Goal: Task Accomplishment & Management: Use online tool/utility

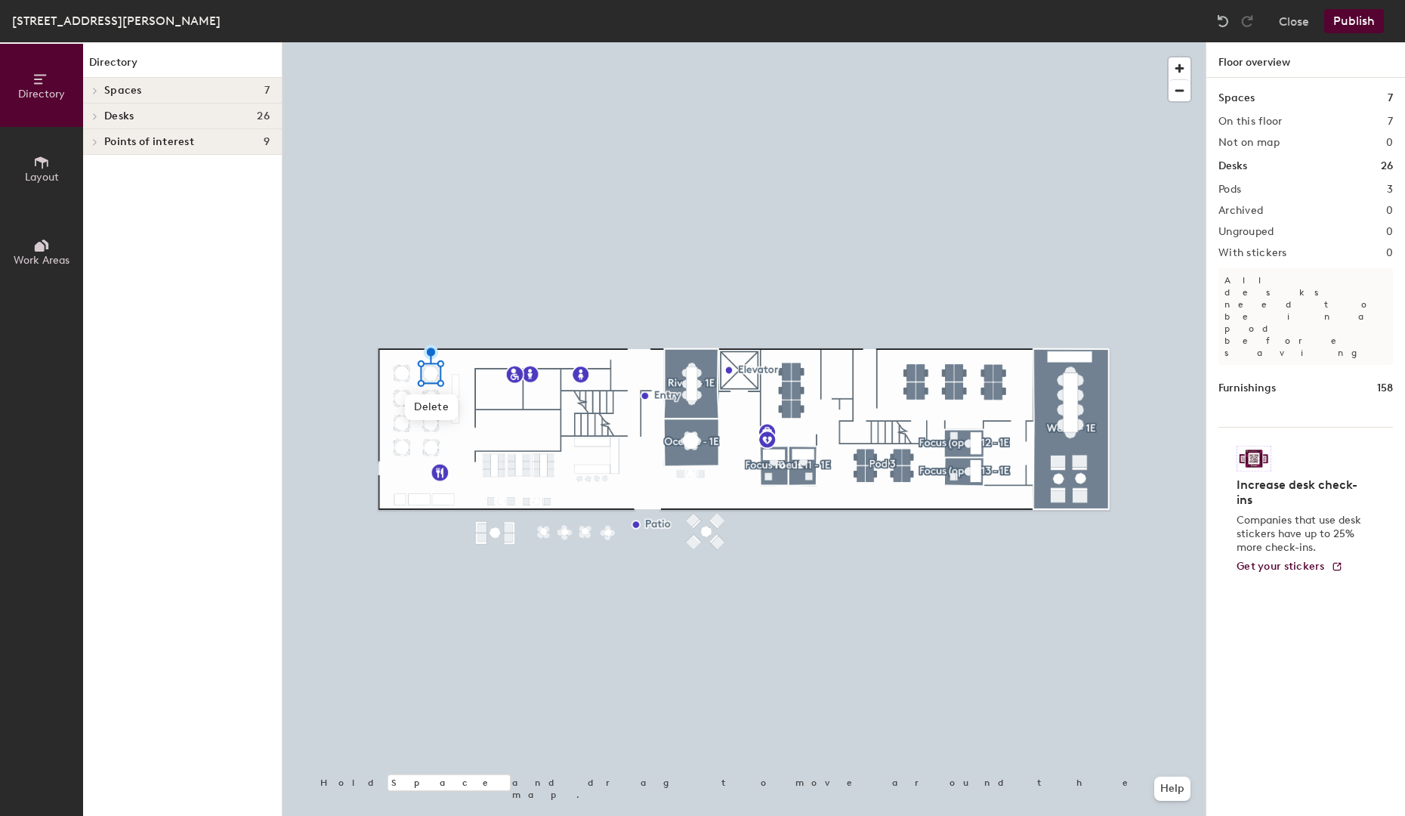
click at [25, 165] on button "Layout" at bounding box center [41, 168] width 83 height 83
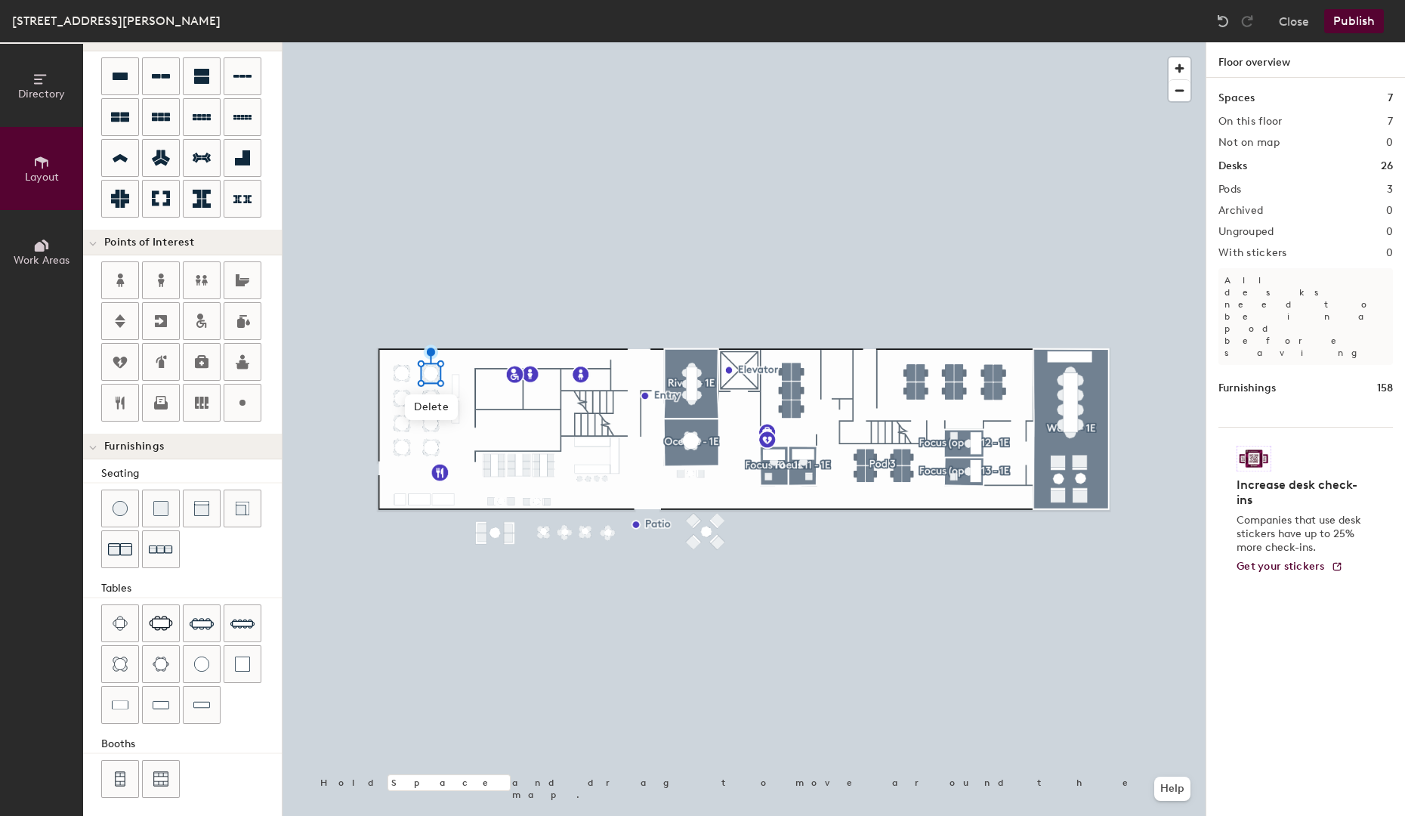
scroll to position [133, 0]
click at [125, 615] on img at bounding box center [120, 622] width 15 height 15
type input "20"
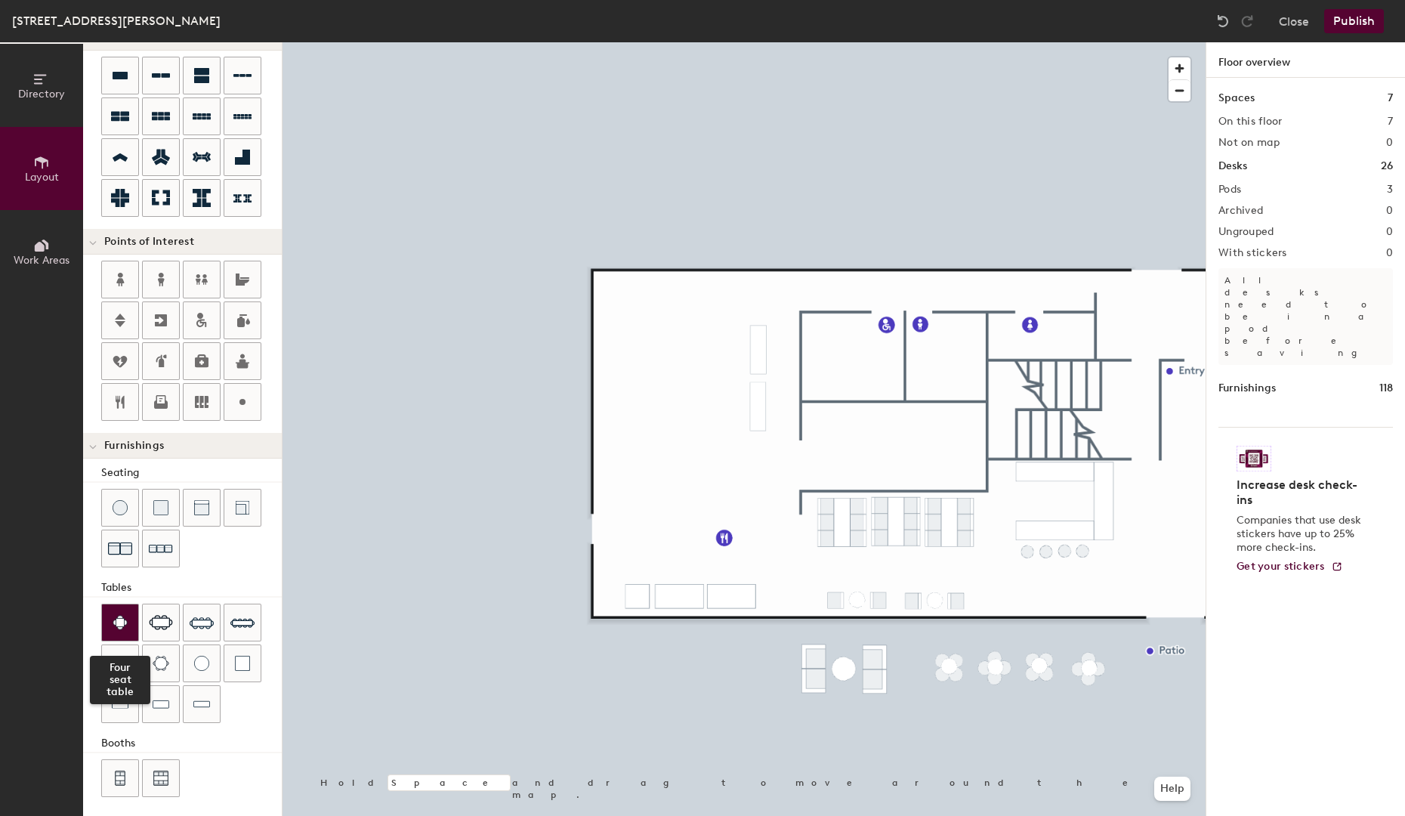
click at [128, 618] on div at bounding box center [120, 622] width 36 height 36
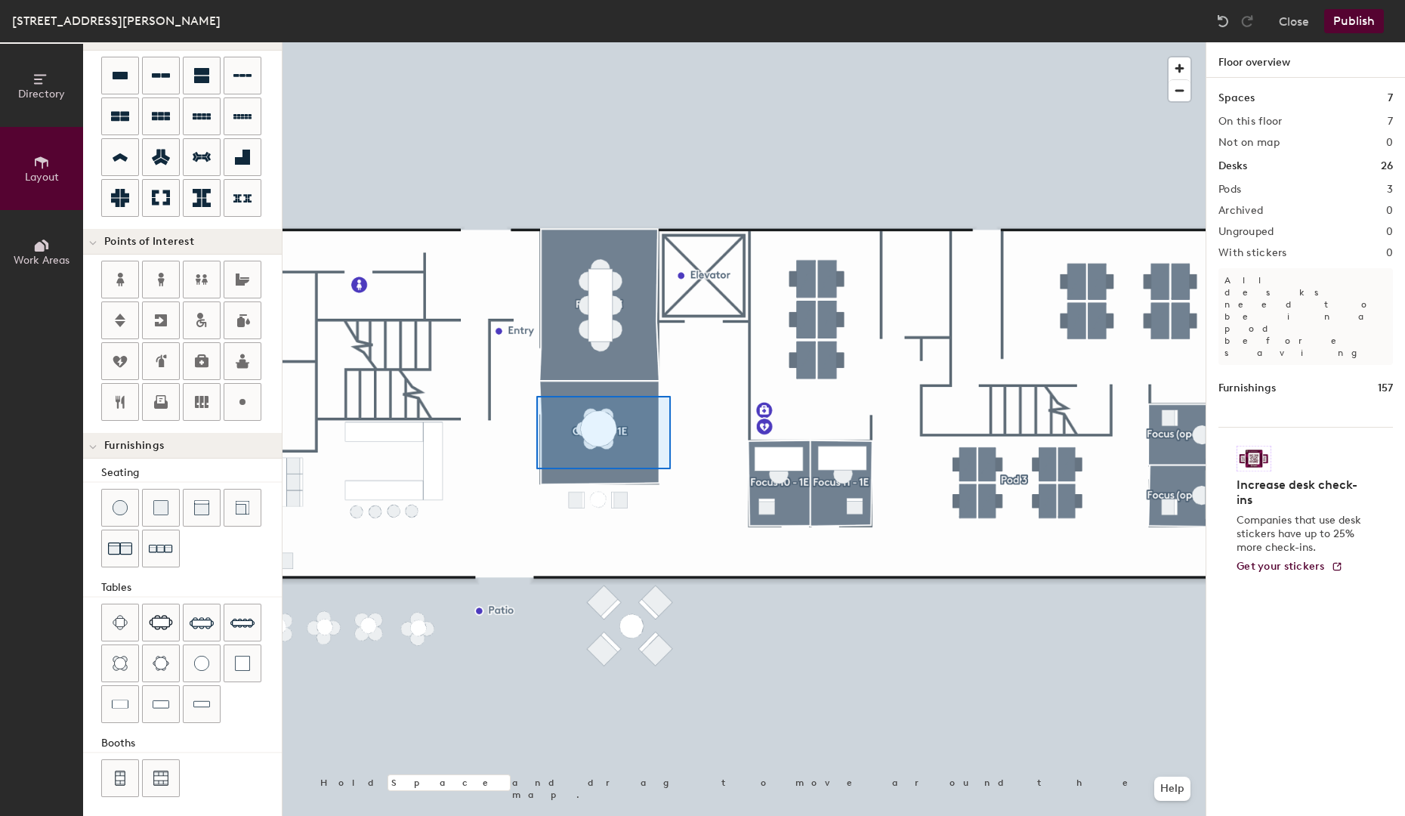
click at [536, 42] on div at bounding box center [743, 42] width 923 height 0
click at [563, 42] on div at bounding box center [743, 42] width 923 height 0
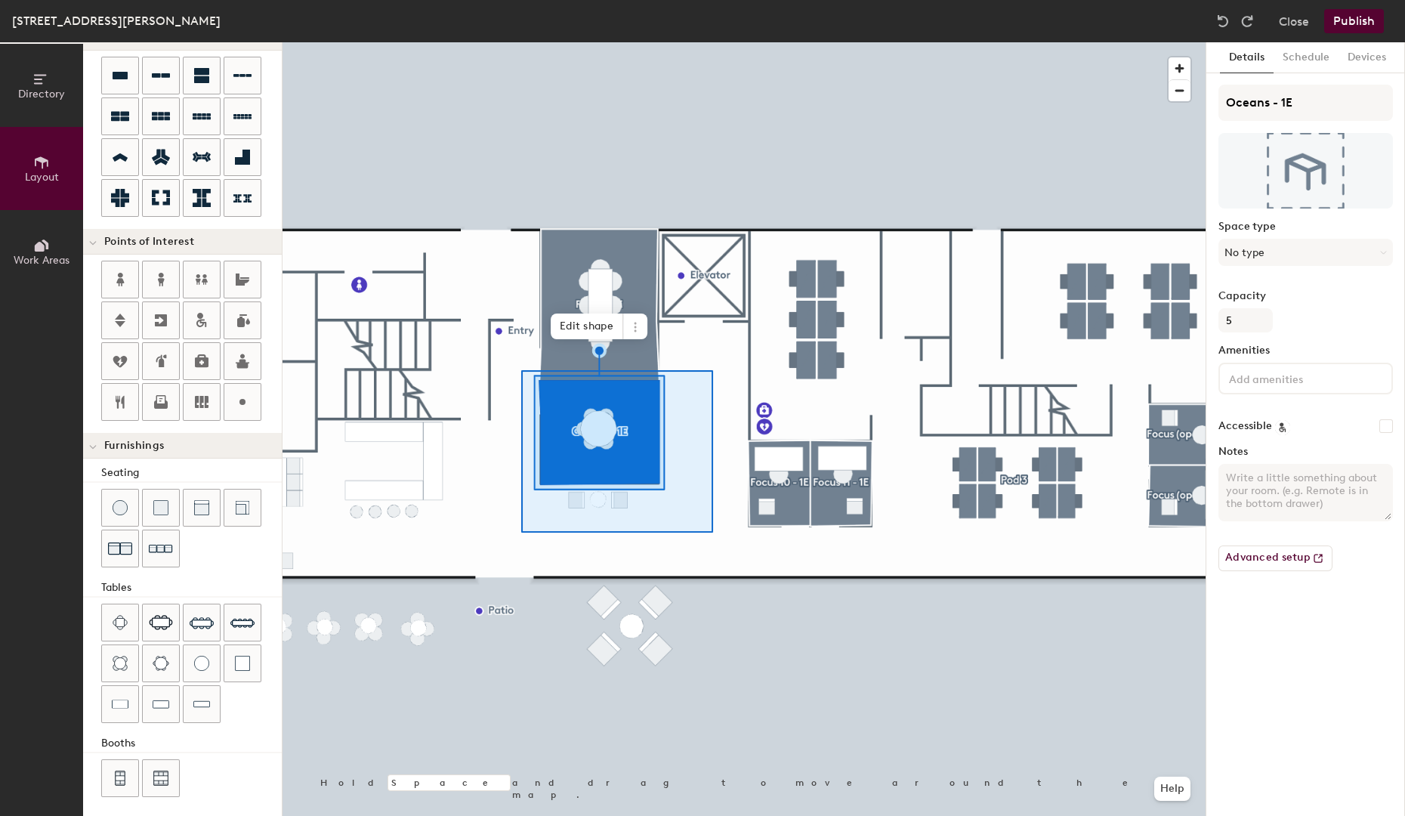
click at [521, 42] on div at bounding box center [743, 42] width 923 height 0
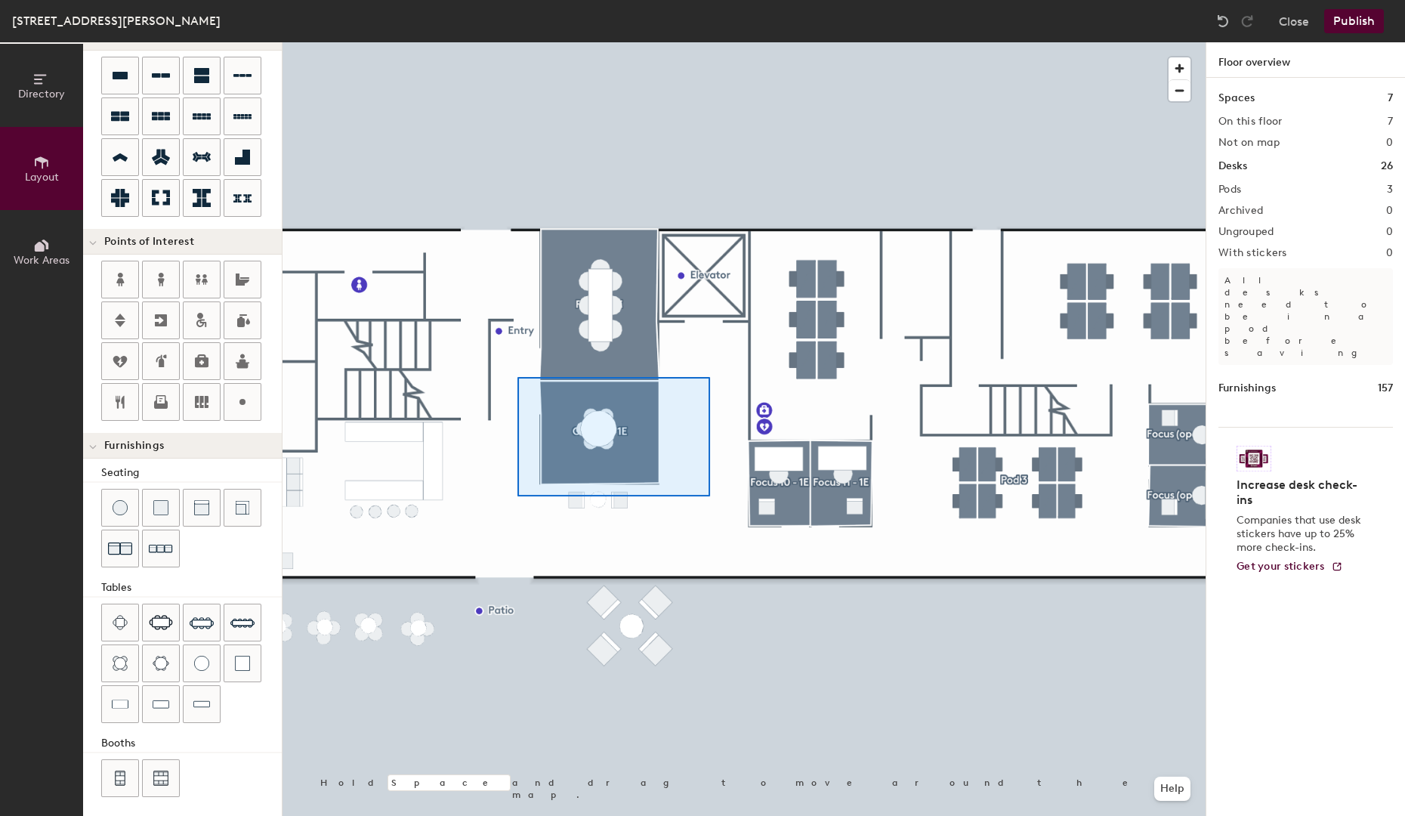
click at [517, 42] on div at bounding box center [743, 42] width 923 height 0
click at [527, 42] on div at bounding box center [743, 42] width 923 height 0
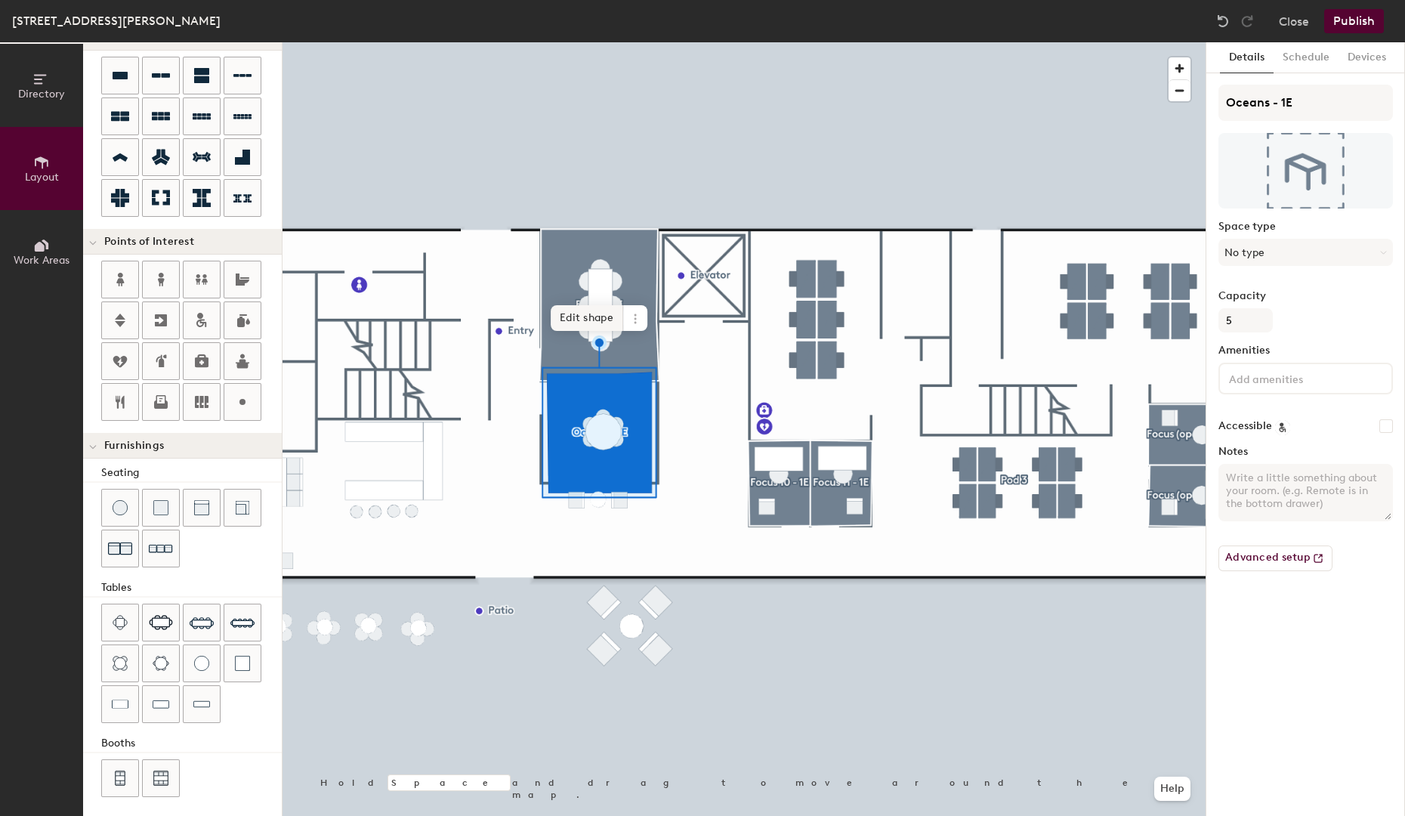
click at [600, 325] on span "Edit shape" at bounding box center [587, 318] width 73 height 26
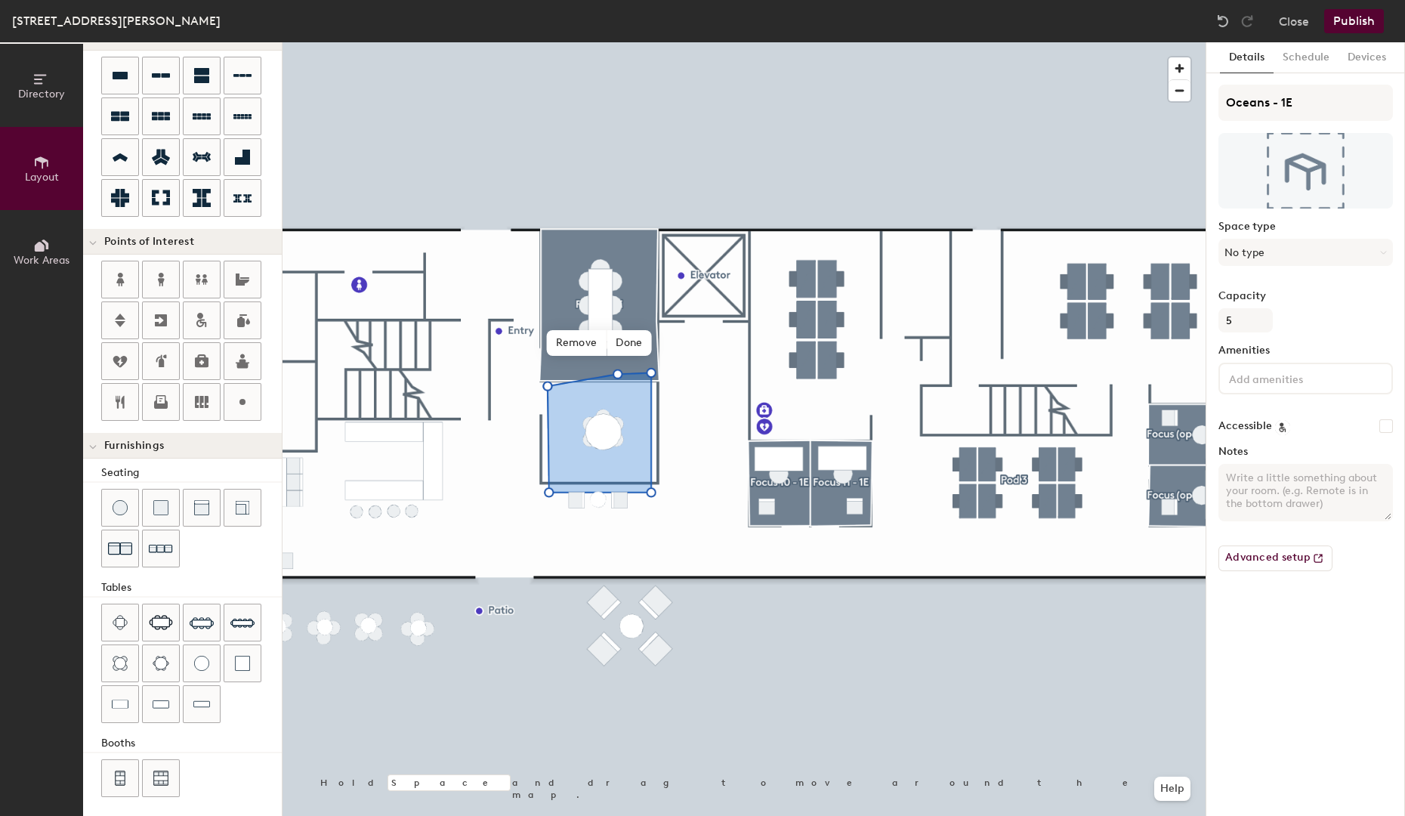
type input "20"
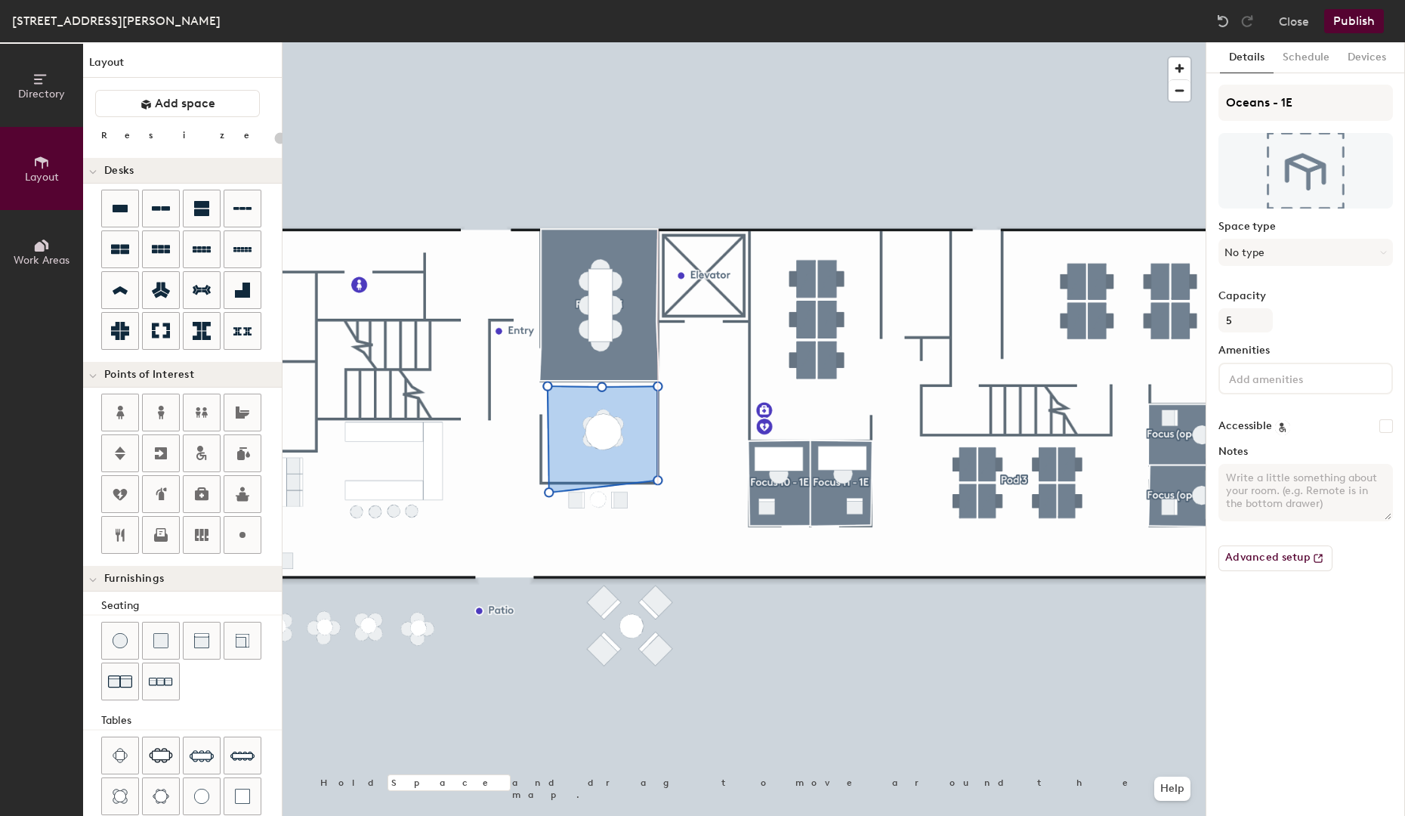
scroll to position [133, 0]
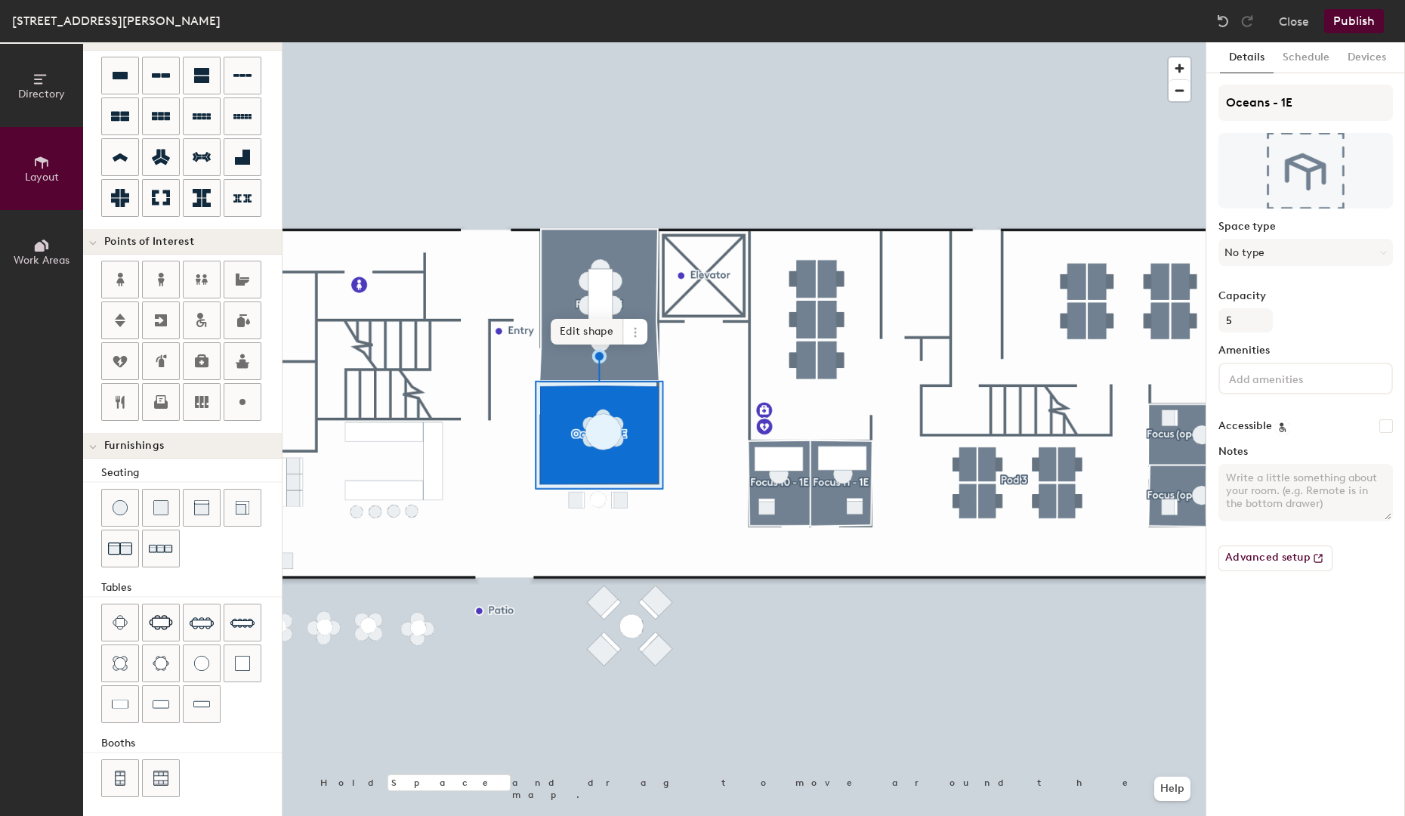
click at [591, 327] on span "Edit shape" at bounding box center [587, 332] width 73 height 26
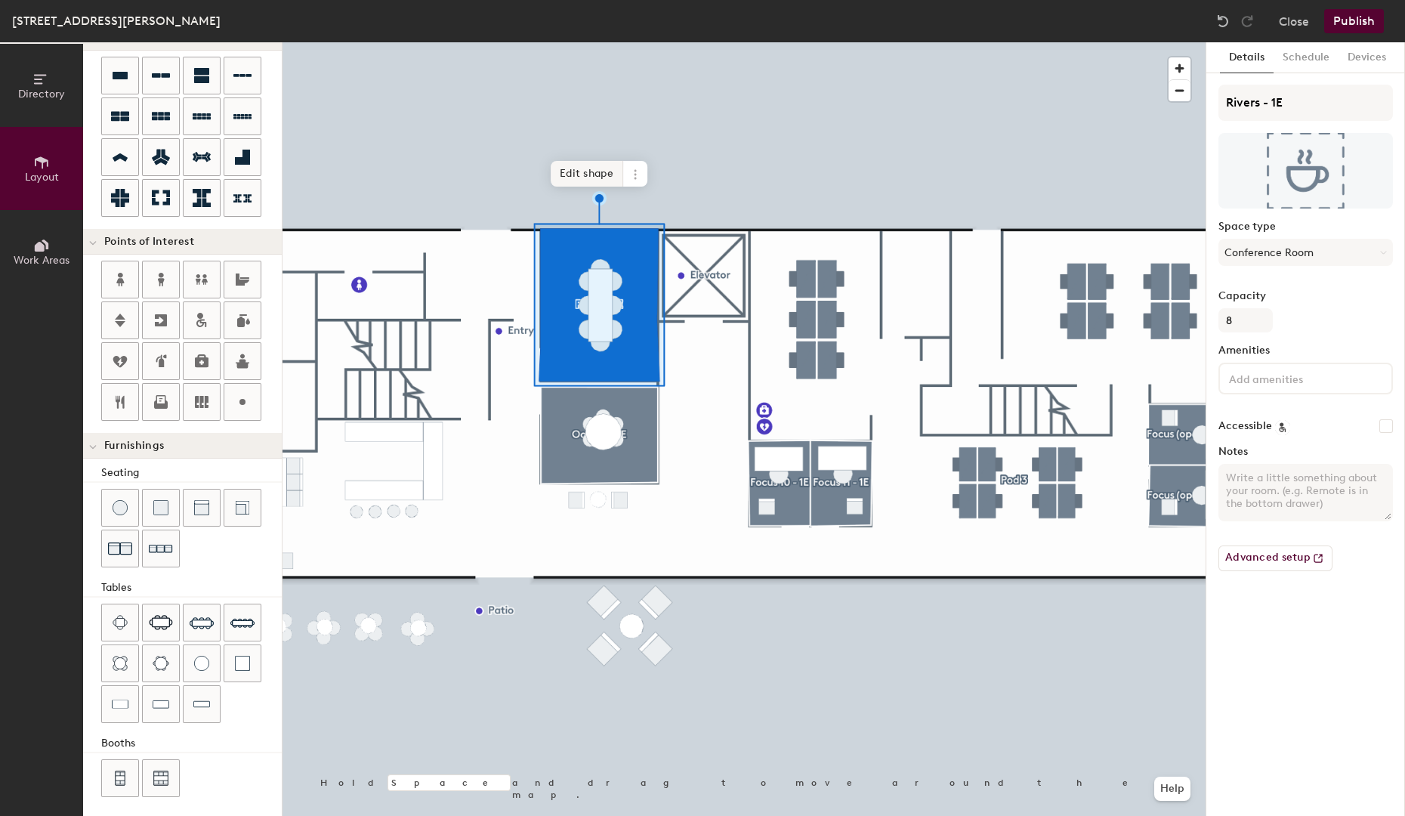
click at [610, 170] on span "Edit shape" at bounding box center [587, 174] width 73 height 26
click at [608, 169] on span "Edit shape" at bounding box center [587, 174] width 73 height 26
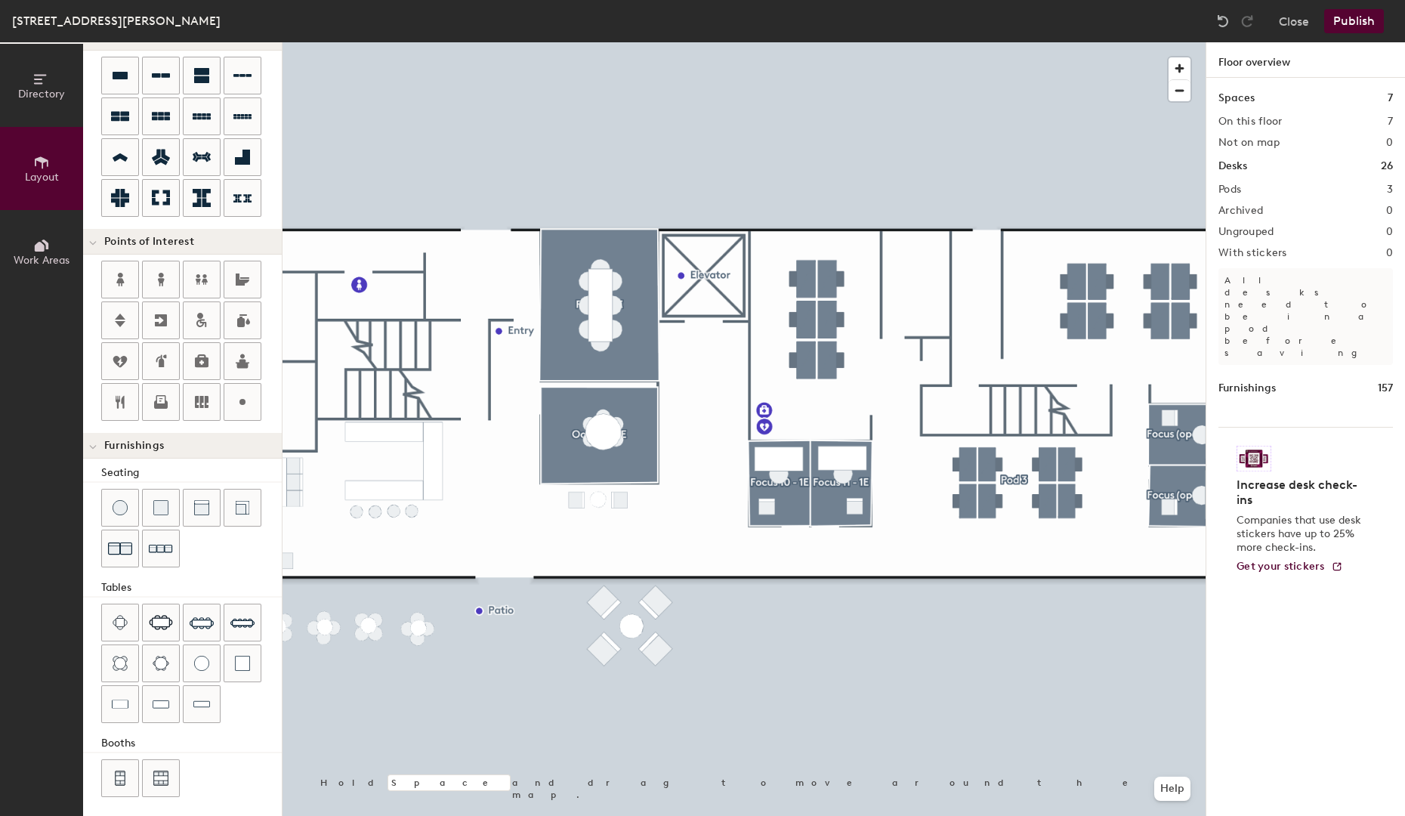
click at [1363, 19] on button "Publish" at bounding box center [1354, 21] width 60 height 24
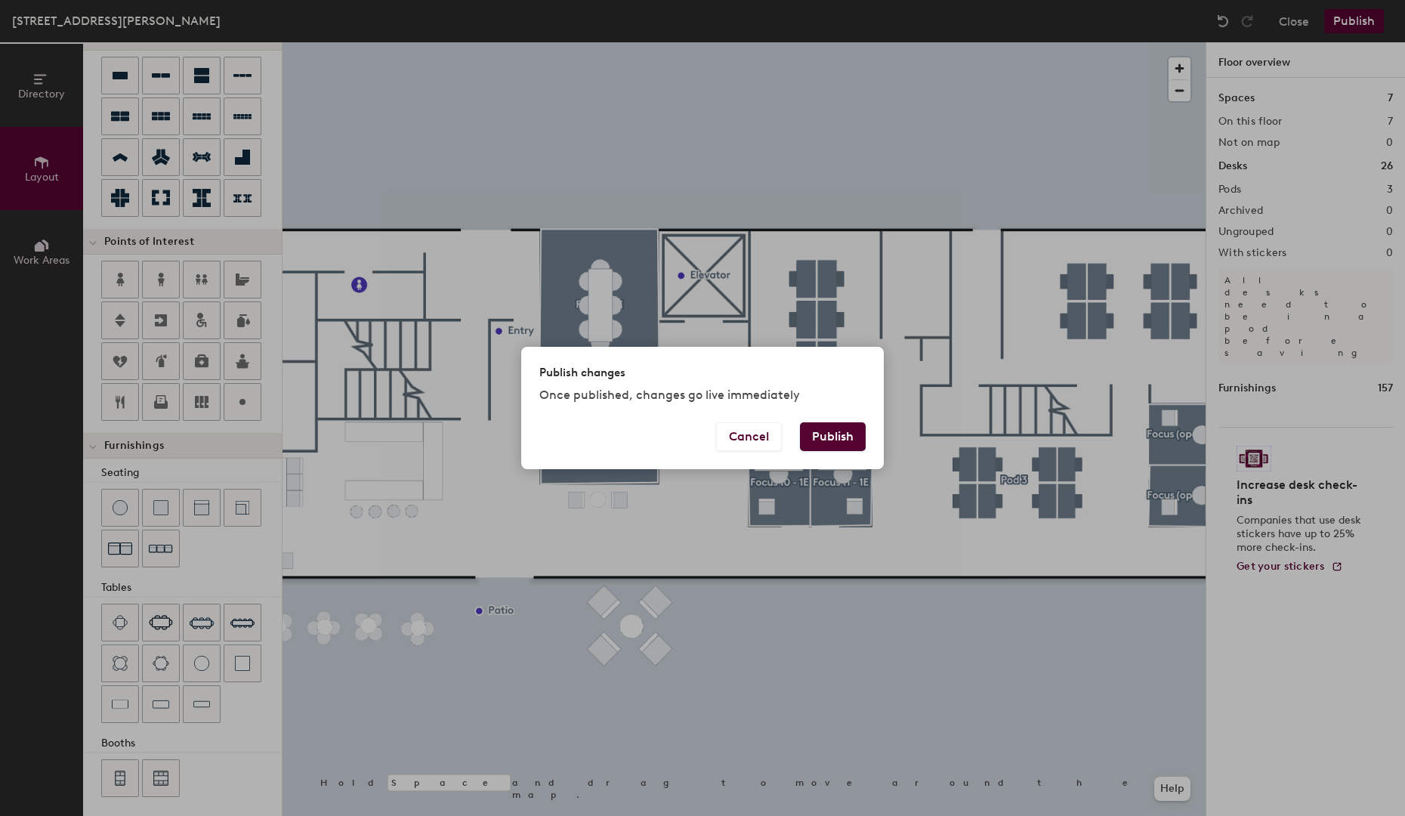
click at [849, 442] on button "Publish" at bounding box center [833, 436] width 66 height 29
type input "20"
